Goal: Transaction & Acquisition: Purchase product/service

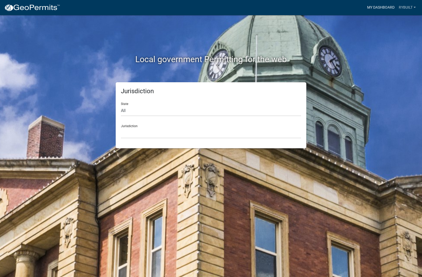
click at [370, 6] on link "My Dashboard" at bounding box center [381, 8] width 32 height 10
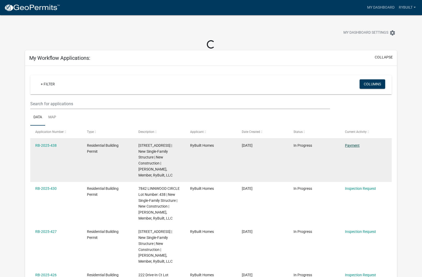
click at [357, 145] on link "Payment" at bounding box center [352, 145] width 15 height 4
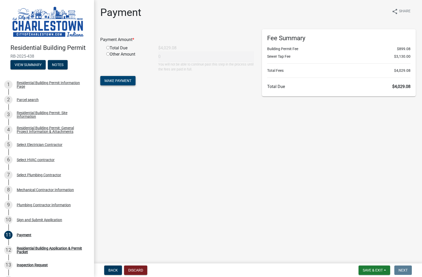
click at [123, 80] on span "Make Payment" at bounding box center [117, 81] width 27 height 4
click at [109, 54] on input "radio" at bounding box center [107, 53] width 3 height 3
radio input "true"
type input "4029.08"
click at [122, 80] on span "Make Payment" at bounding box center [117, 81] width 27 height 4
